Goal: Navigation & Orientation: Find specific page/section

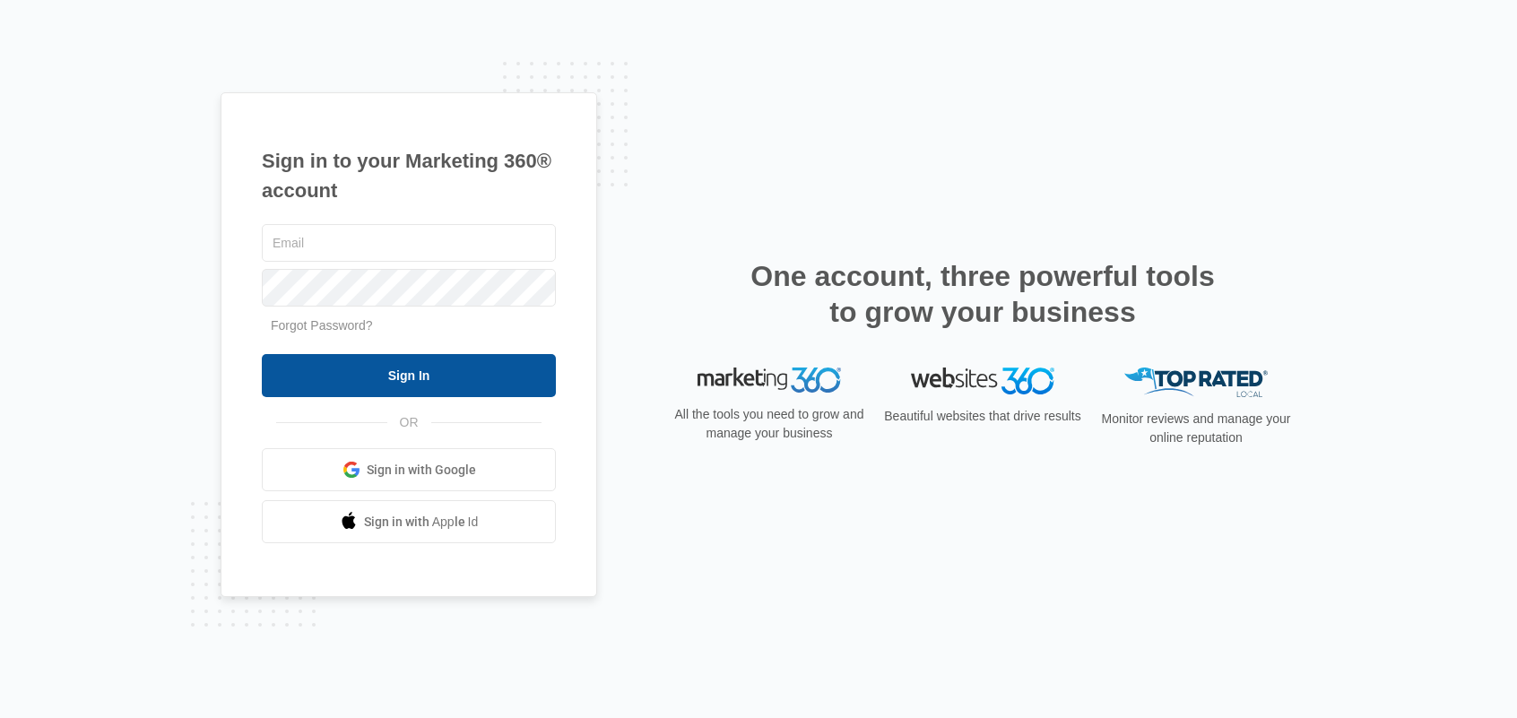
type input "[PERSON_NAME][EMAIL_ADDRESS][DOMAIN_NAME]"
click at [438, 365] on input "Sign In" at bounding box center [409, 375] width 294 height 43
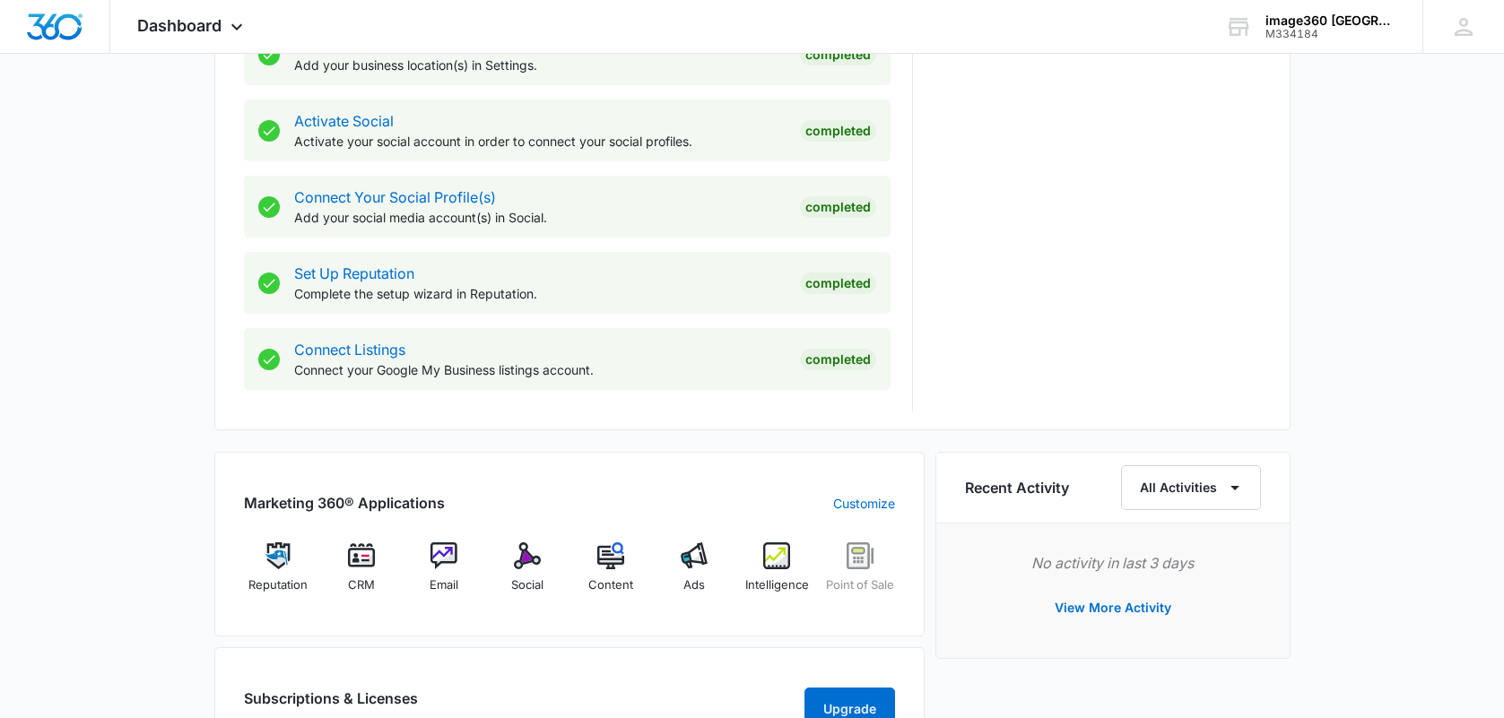
scroll to position [717, 0]
click at [689, 559] on img at bounding box center [694, 555] width 27 height 27
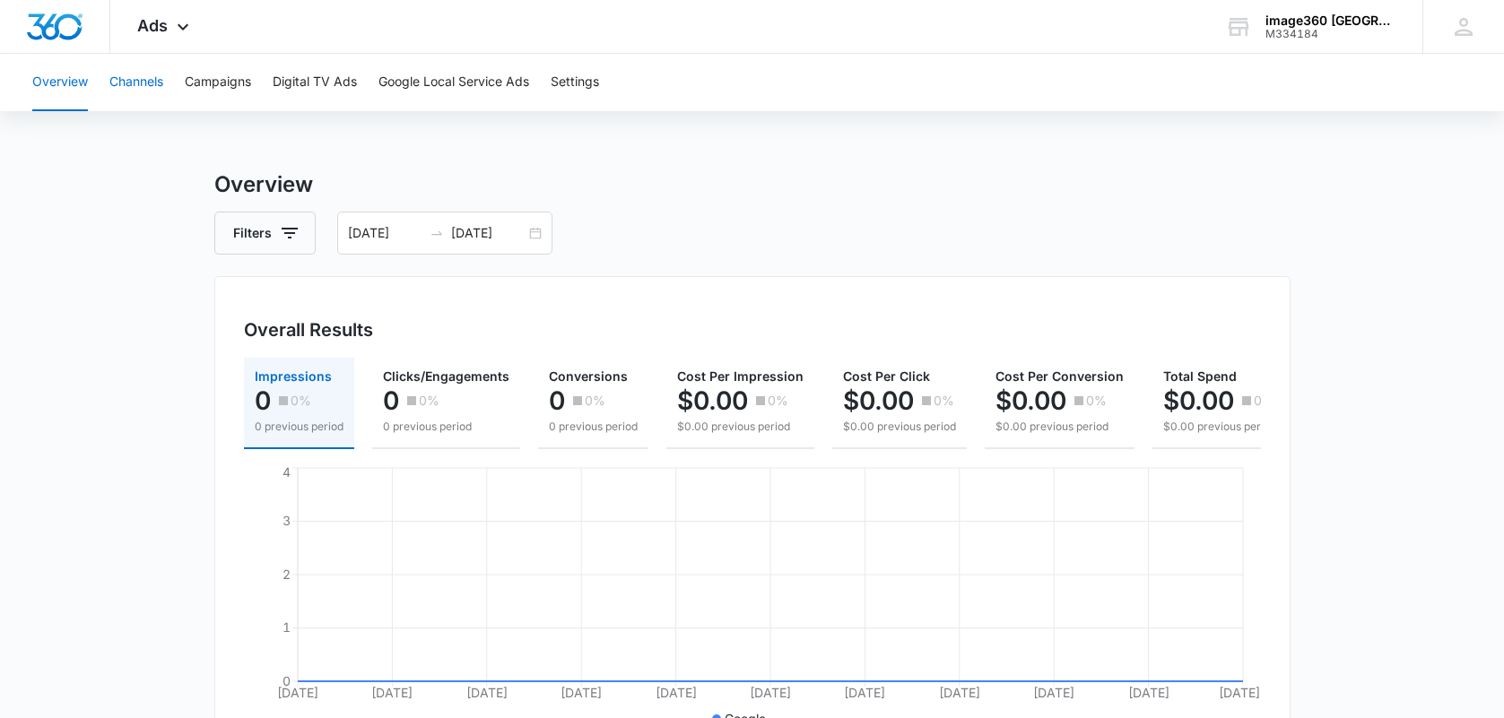
click at [149, 91] on button "Channels" at bounding box center [136, 82] width 54 height 57
click at [220, 76] on button "Campaigns" at bounding box center [218, 82] width 66 height 57
click at [178, 30] on icon at bounding box center [183, 32] width 22 height 22
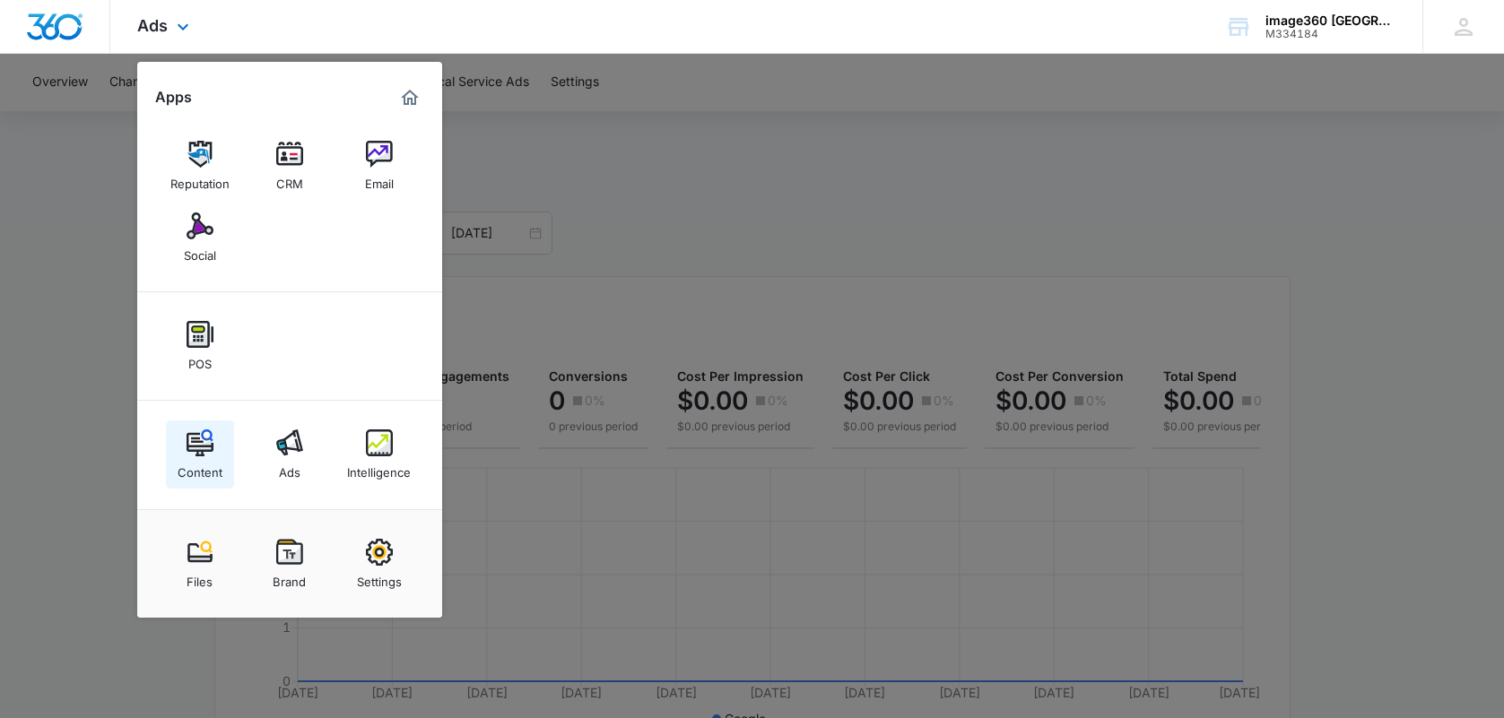
click at [207, 441] on img at bounding box center [199, 442] width 27 height 27
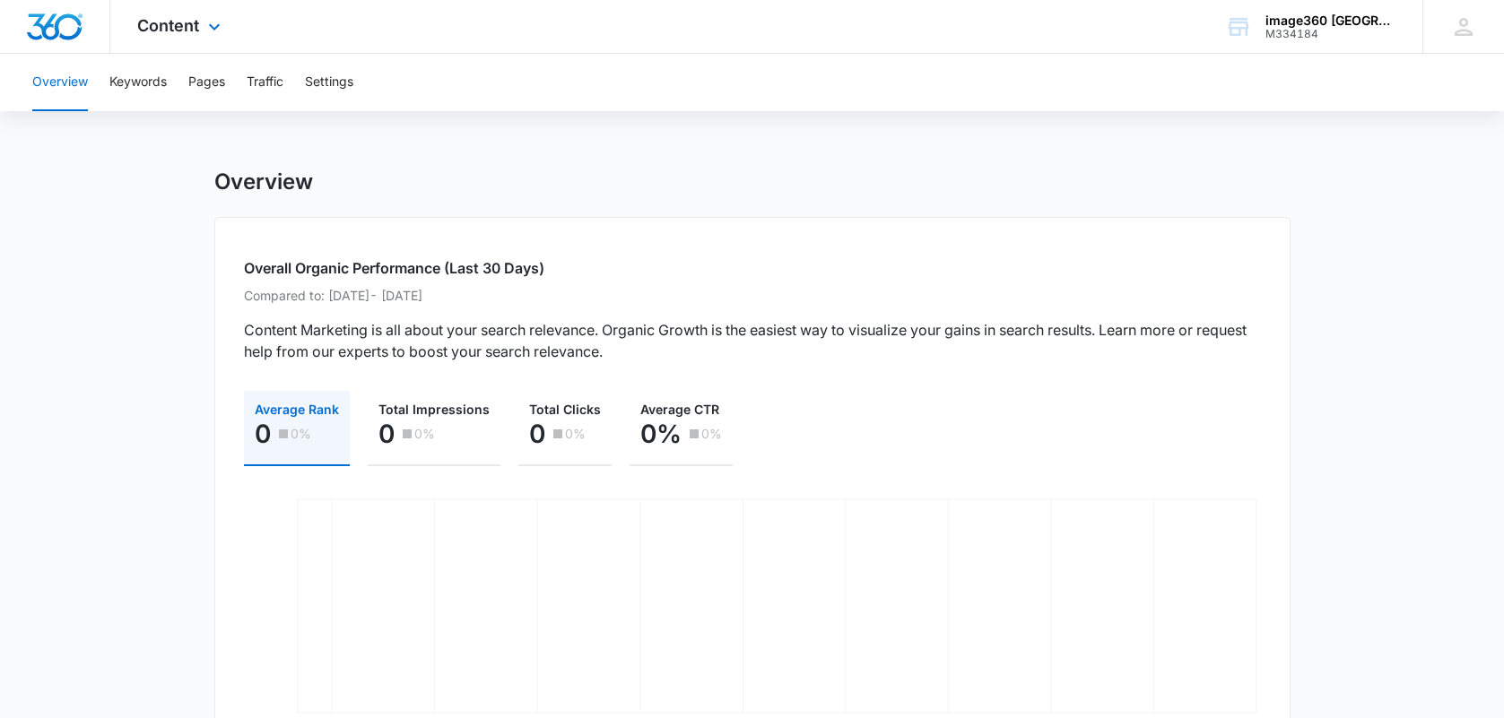
click at [183, 35] on div "Content Apps Reputation CRM Email Social POS Content Ads Intelligence Files Bra…" at bounding box center [181, 26] width 142 height 53
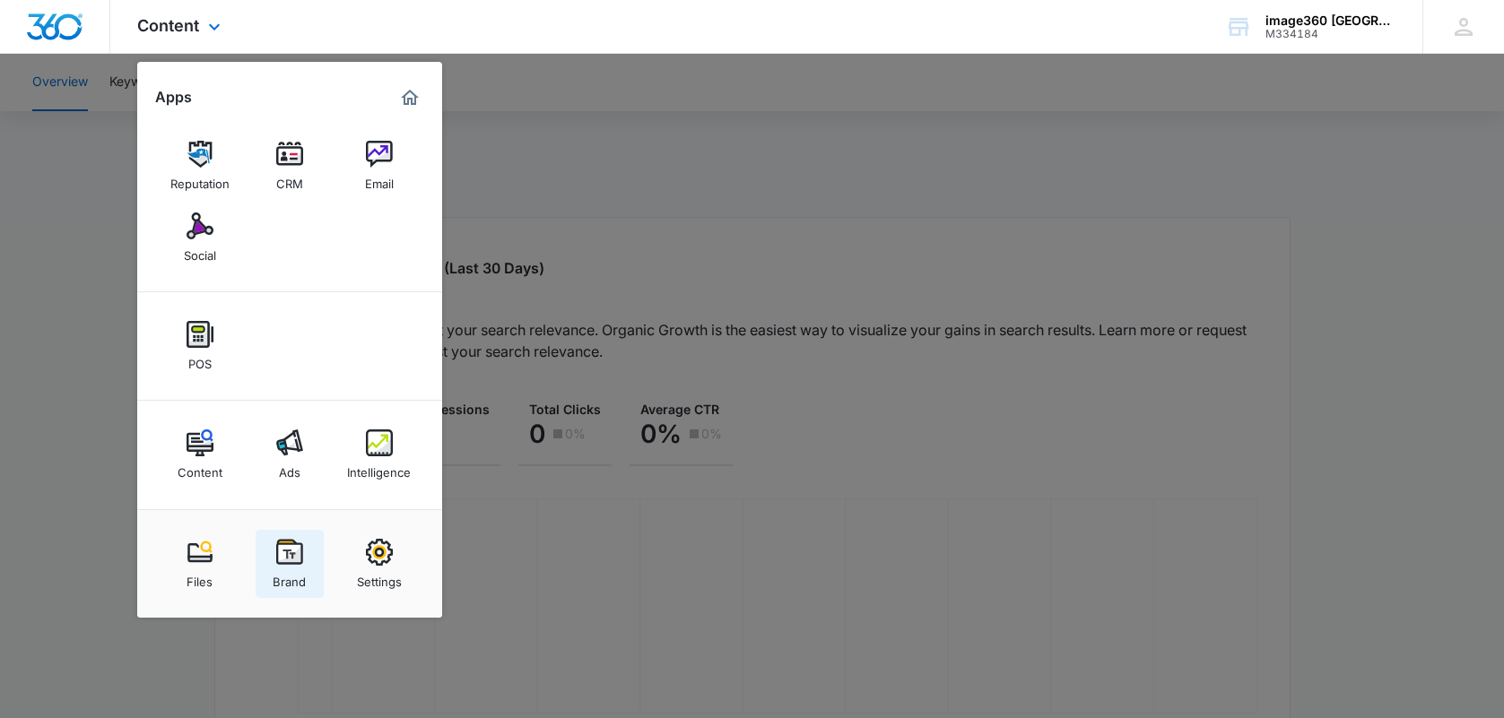
click at [290, 557] on img at bounding box center [289, 552] width 27 height 27
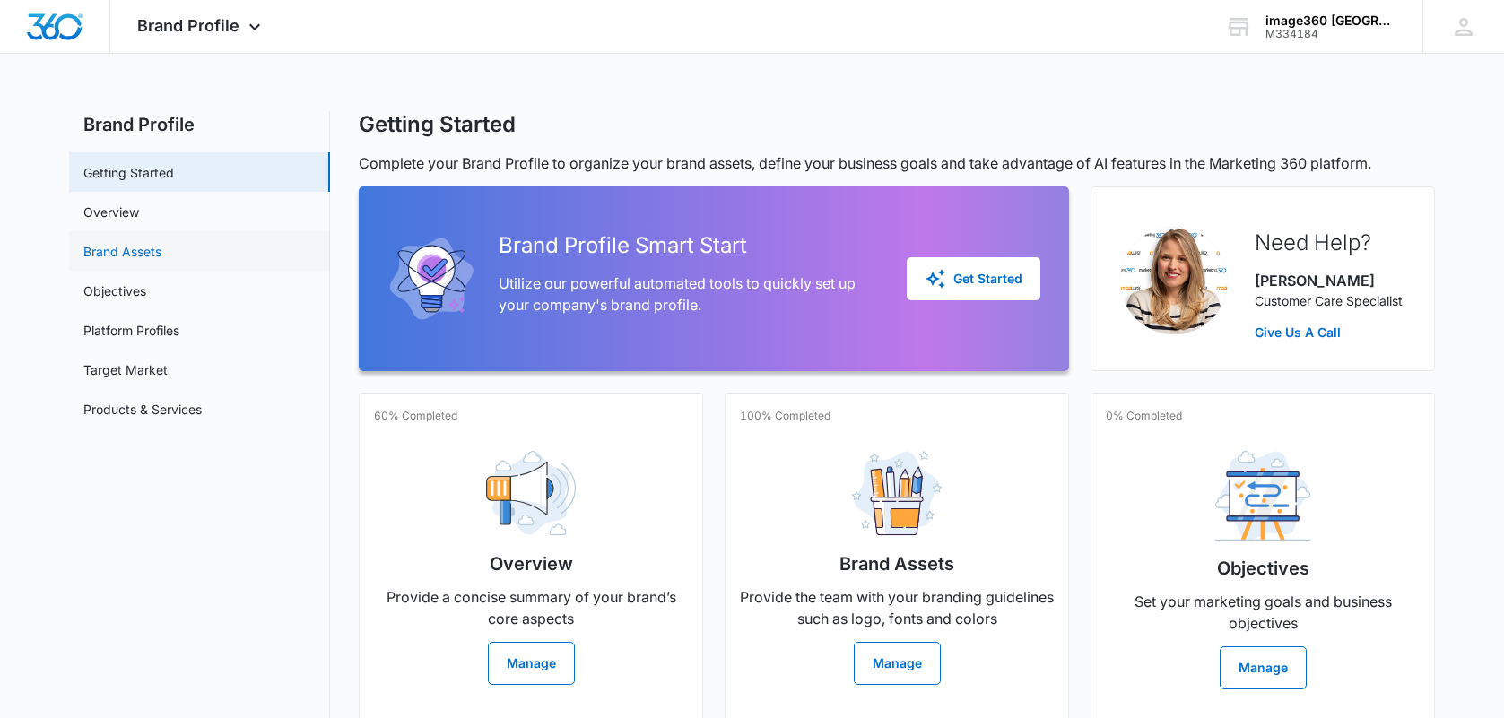
click at [116, 256] on link "Brand Assets" at bounding box center [122, 251] width 78 height 19
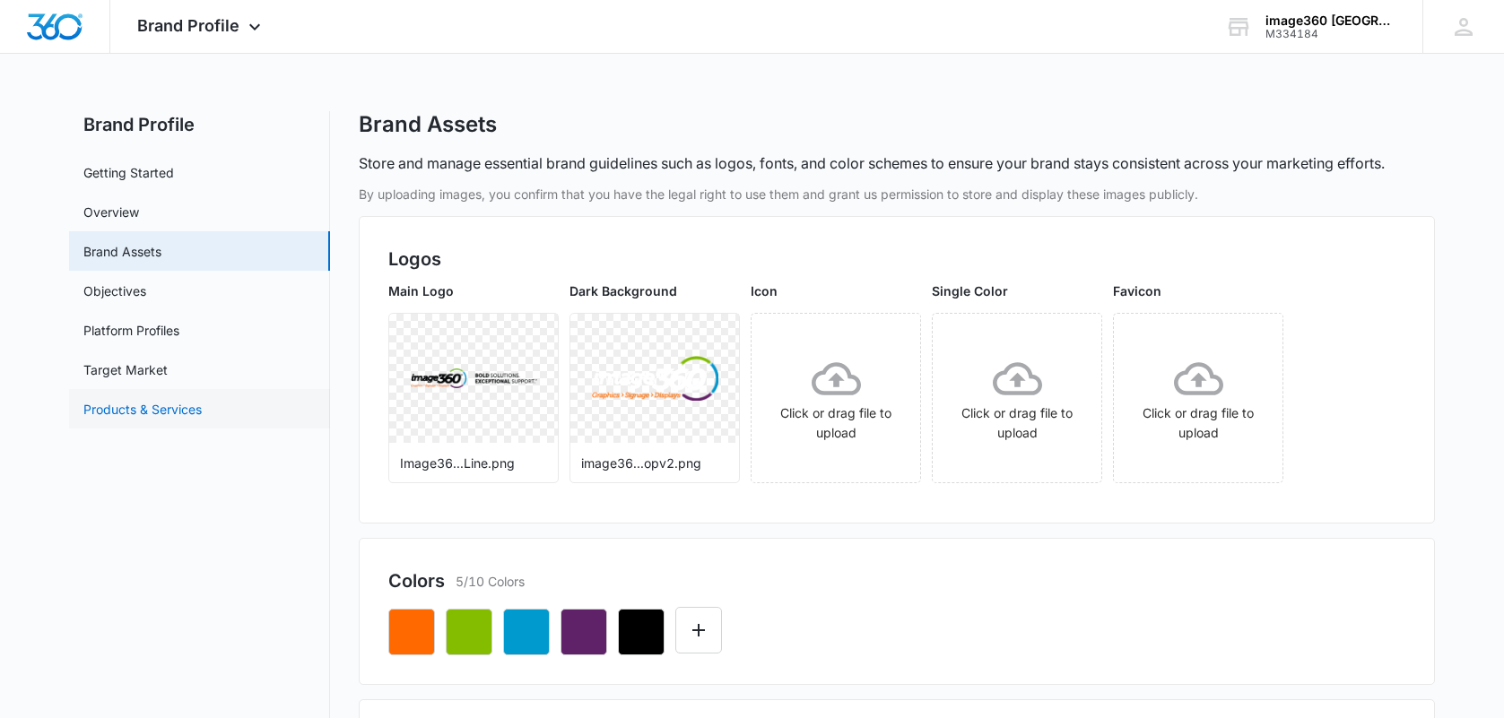
click at [122, 412] on link "Products & Services" at bounding box center [142, 409] width 118 height 19
